Goal: Information Seeking & Learning: Understand process/instructions

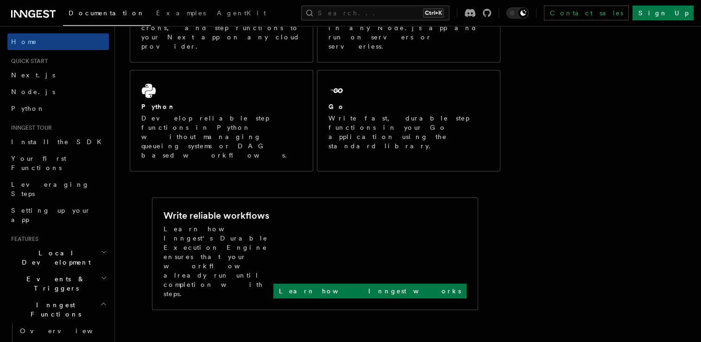
scroll to position [221, 0]
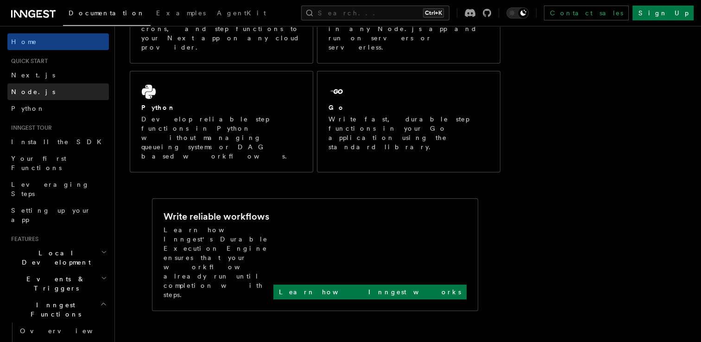
click at [45, 85] on link "Node.js" at bounding box center [57, 91] width 101 height 17
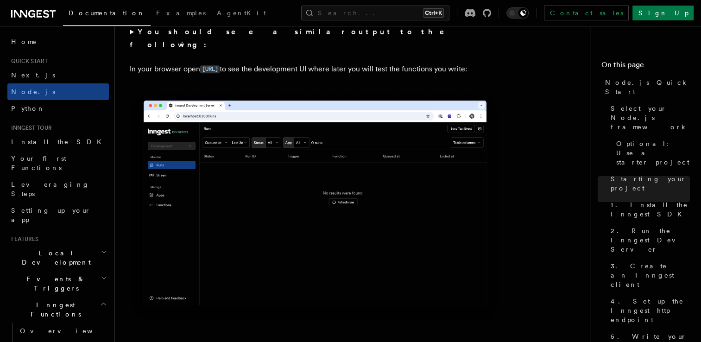
scroll to position [1112, 0]
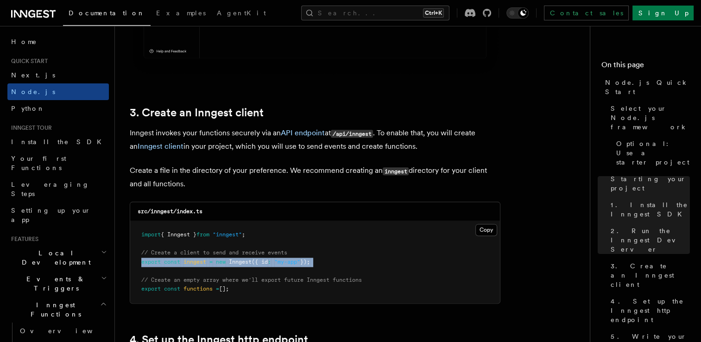
drag, startPoint x: 141, startPoint y: 263, endPoint x: 356, endPoint y: 272, distance: 215.2
click at [356, 272] on pre "import { Inngest } from "inngest" ; // Create a client to send and receive even…" at bounding box center [315, 262] width 370 height 82
drag, startPoint x: 356, startPoint y: 272, endPoint x: 328, endPoint y: 250, distance: 36.0
click at [328, 250] on pre "import { Inngest } from "inngest" ; // Create a client to send and receive even…" at bounding box center [315, 262] width 370 height 82
drag, startPoint x: 321, startPoint y: 259, endPoint x: 119, endPoint y: 259, distance: 201.5
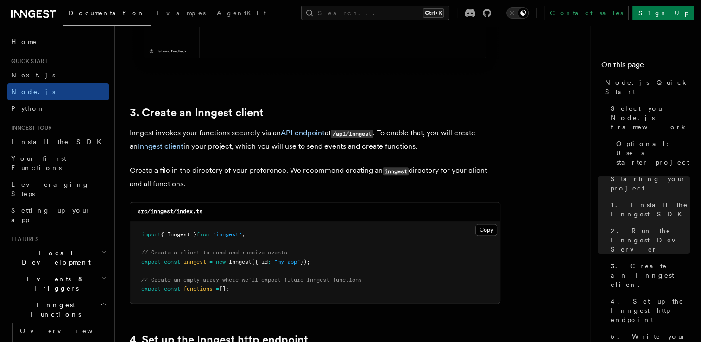
copy span "export const inngest = new Inngest ({ id : "my-app" });"
click at [285, 244] on pre "import { Inngest } from "inngest" ; // Create a client to send and receive even…" at bounding box center [315, 262] width 370 height 82
drag, startPoint x: 326, startPoint y: 261, endPoint x: 124, endPoint y: 227, distance: 204.9
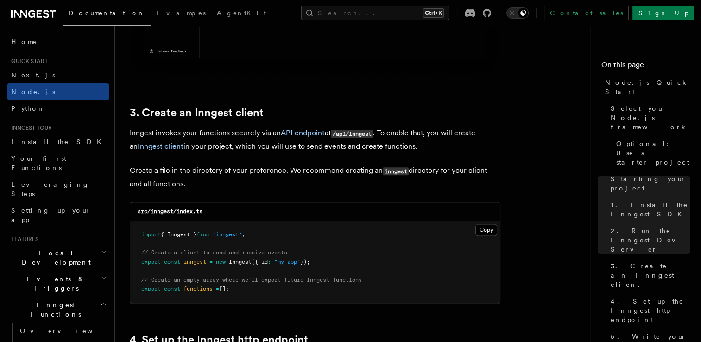
copy code "import { Inngest } from "inngest" ; // Create a client to send and receive even…"
click at [288, 226] on pre "import { Inngest } from "inngest" ; // Create a client to send and receive even…" at bounding box center [315, 262] width 370 height 82
drag, startPoint x: 142, startPoint y: 286, endPoint x: 232, endPoint y: 288, distance: 89.9
click at [232, 288] on pre "import { Inngest } from "inngest" ; // Create a client to send and receive even…" at bounding box center [315, 262] width 370 height 82
drag, startPoint x: 232, startPoint y: 288, endPoint x: 284, endPoint y: 307, distance: 54.7
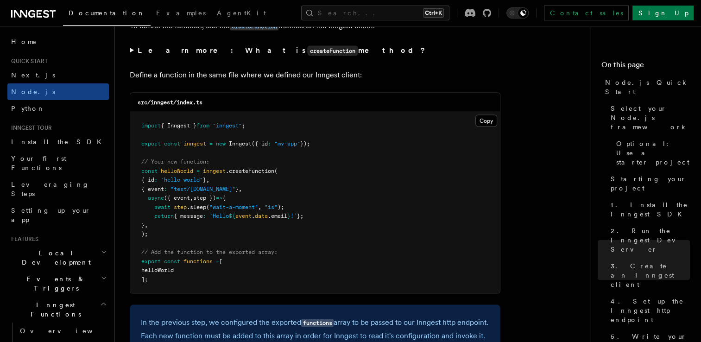
scroll to position [1853, 0]
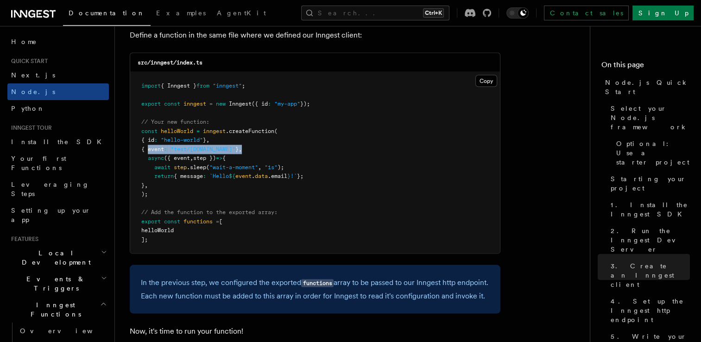
drag, startPoint x: 161, startPoint y: 149, endPoint x: 278, endPoint y: 147, distance: 116.8
click at [278, 147] on pre "import { Inngest } from "inngest" ; export const inngest = new Inngest ({ id : …" at bounding box center [315, 162] width 370 height 181
drag, startPoint x: 278, startPoint y: 147, endPoint x: 313, endPoint y: 189, distance: 54.6
click at [313, 189] on pre "import { Inngest } from "inngest" ; export const inngest = new Inngest ({ id : …" at bounding box center [315, 162] width 370 height 181
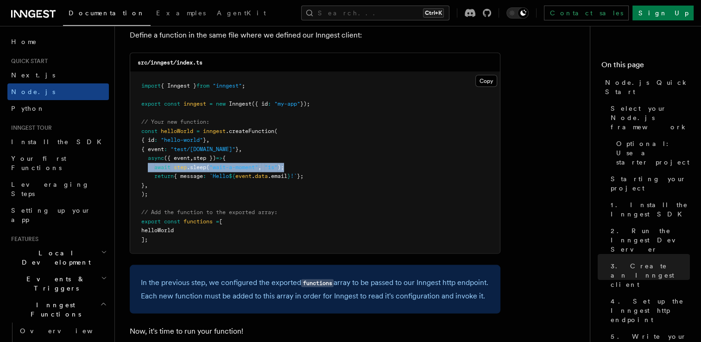
drag, startPoint x: 148, startPoint y: 170, endPoint x: 290, endPoint y: 169, distance: 141.8
click at [290, 169] on pre "import { Inngest } from "inngest" ; export const inngest = new Inngest ({ id : …" at bounding box center [315, 162] width 370 height 181
drag, startPoint x: 290, startPoint y: 169, endPoint x: 291, endPoint y: 195, distance: 25.5
click at [291, 195] on pre "import { Inngest } from "inngest" ; export const inngest = new Inngest ({ id : …" at bounding box center [315, 162] width 370 height 181
drag, startPoint x: 188, startPoint y: 184, endPoint x: 313, endPoint y: 185, distance: 125.1
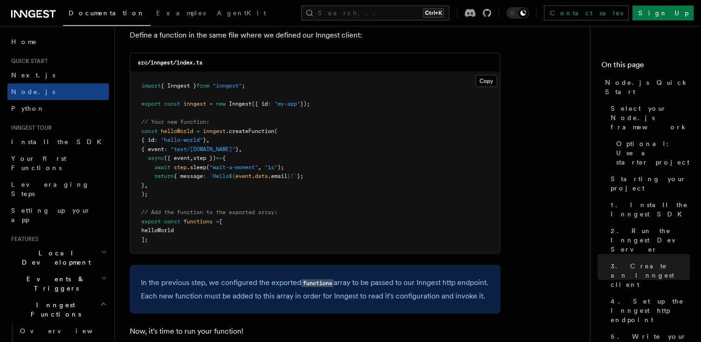
click at [311, 184] on pre "import { Inngest } from "inngest" ; export const inngest = new Inngest ({ id : …" at bounding box center [315, 162] width 370 height 181
click at [321, 237] on pre "import { Inngest } from "inngest" ; export const inngest = new Inngest ({ id : …" at bounding box center [315, 162] width 370 height 181
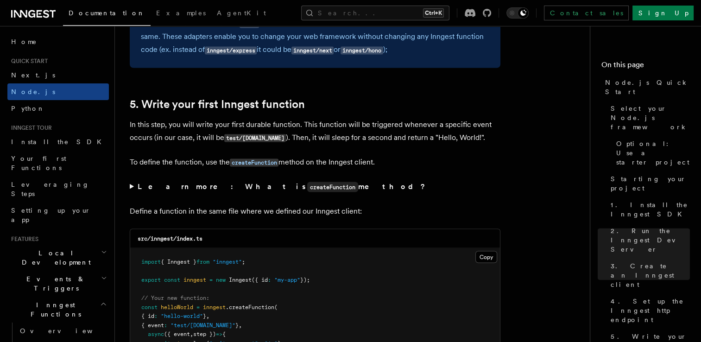
scroll to position [1730, 0]
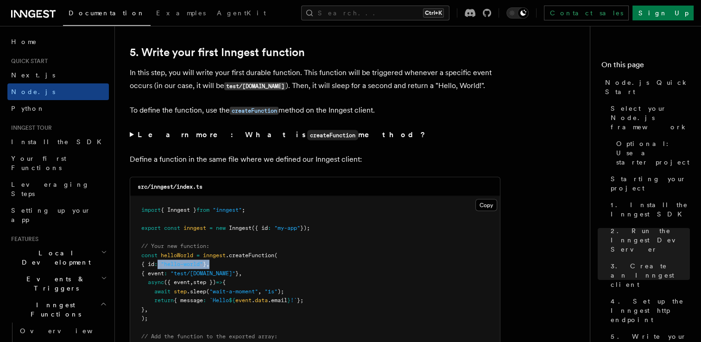
drag, startPoint x: 165, startPoint y: 266, endPoint x: 222, endPoint y: 263, distance: 57.5
click at [222, 263] on pre "import { Inngest } from "inngest" ; export const inngest = new Inngest ({ id : …" at bounding box center [315, 286] width 370 height 181
drag, startPoint x: 222, startPoint y: 263, endPoint x: 282, endPoint y: 267, distance: 59.9
click at [282, 267] on pre "import { Inngest } from "inngest" ; export const inngest = new Inngest ({ id : …" at bounding box center [315, 286] width 370 height 181
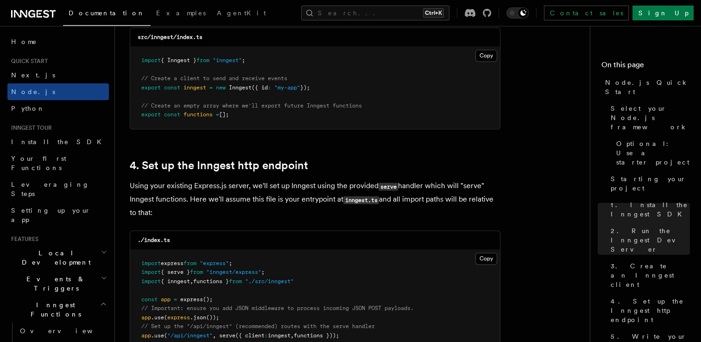
scroll to position [1236, 0]
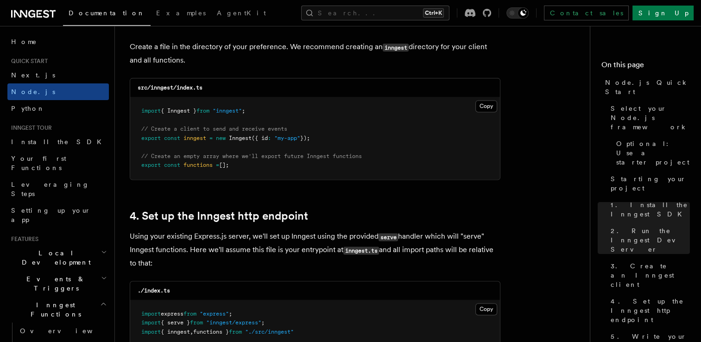
drag, startPoint x: 211, startPoint y: 139, endPoint x: 350, endPoint y: 139, distance: 139.0
click at [350, 139] on pre "import { Inngest } from "inngest" ; // Create a client to send and receive even…" at bounding box center [315, 138] width 370 height 82
drag, startPoint x: 350, startPoint y: 139, endPoint x: 336, endPoint y: 195, distance: 58.3
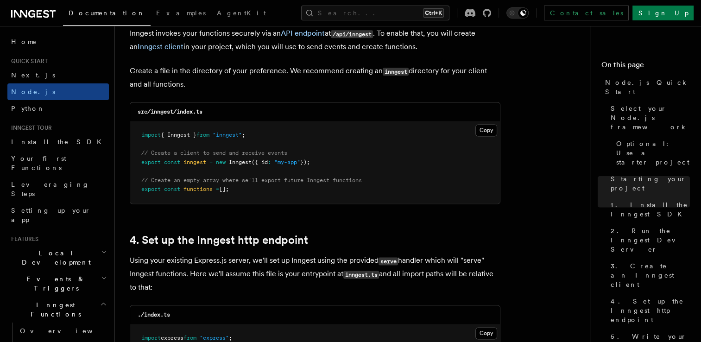
scroll to position [1235, 0]
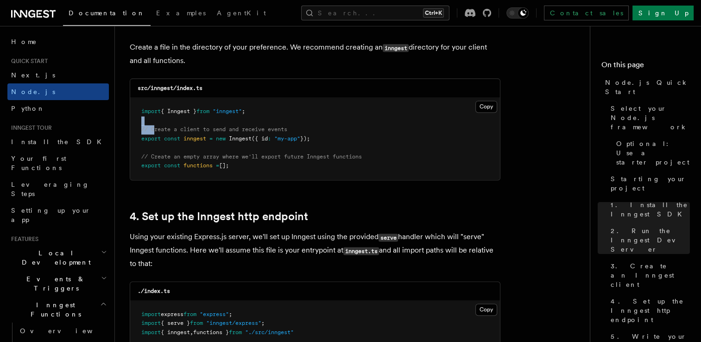
drag, startPoint x: 156, startPoint y: 130, endPoint x: 304, endPoint y: 126, distance: 148.3
click at [303, 125] on pre "import { Inngest } from "inngest" ; // Create a client to send and receive even…" at bounding box center [315, 139] width 370 height 82
drag, startPoint x: 304, startPoint y: 126, endPoint x: 323, endPoint y: 170, distance: 47.5
click at [323, 170] on pre "import { Inngest } from "inngest" ; // Create a client to send and receive even…" at bounding box center [315, 139] width 370 height 82
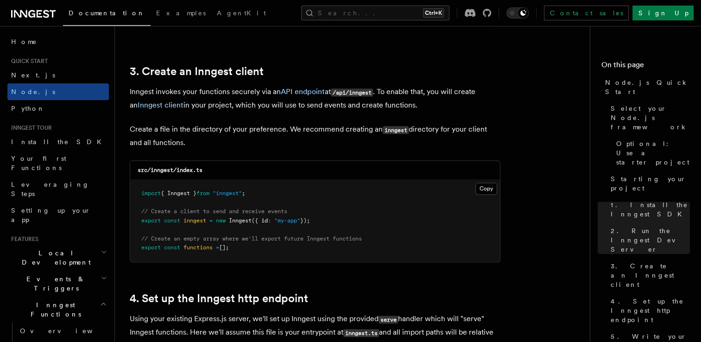
scroll to position [1112, 0]
